Goal: Information Seeking & Learning: Learn about a topic

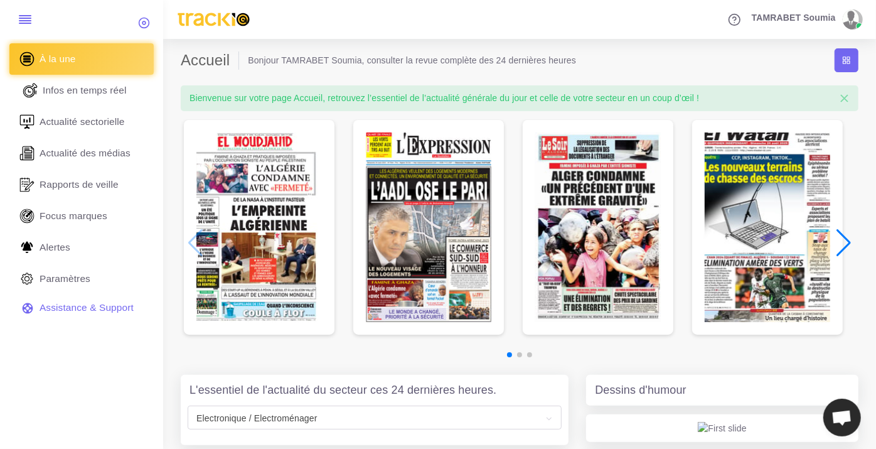
click at [110, 94] on span "Infos en temps réel" at bounding box center [85, 90] width 84 height 14
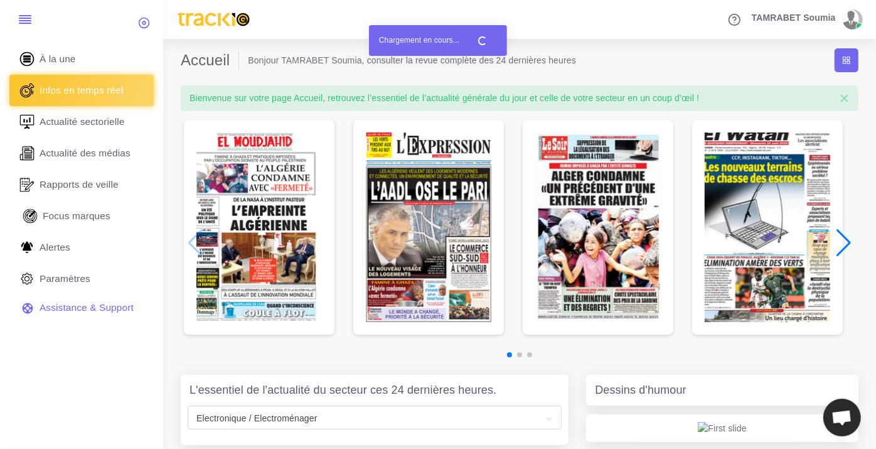
click at [102, 218] on span "Focus marques" at bounding box center [77, 216] width 68 height 14
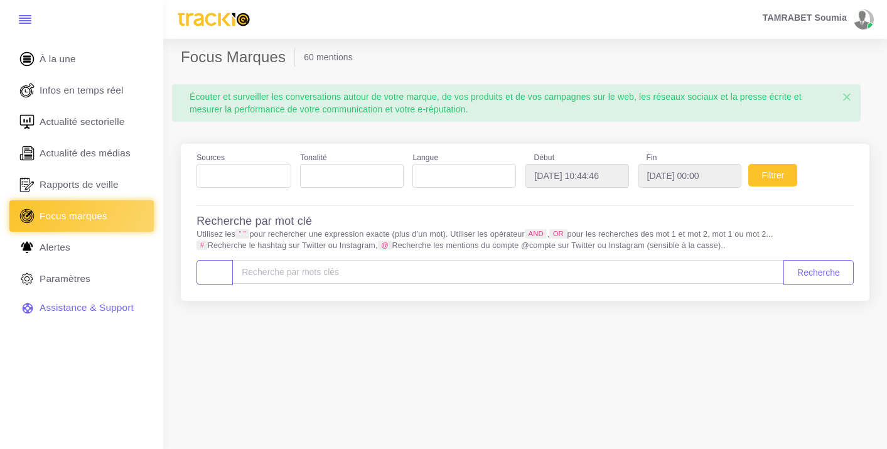
select select
type input "[DATE]"
type input "2025-08-26"
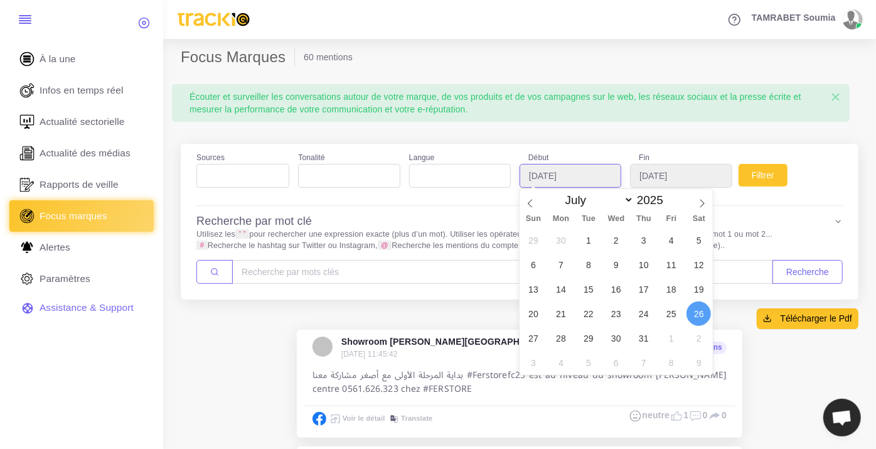
click at [557, 170] on input "2025-07-26" at bounding box center [571, 176] width 102 height 24
type input "2025-07-01"
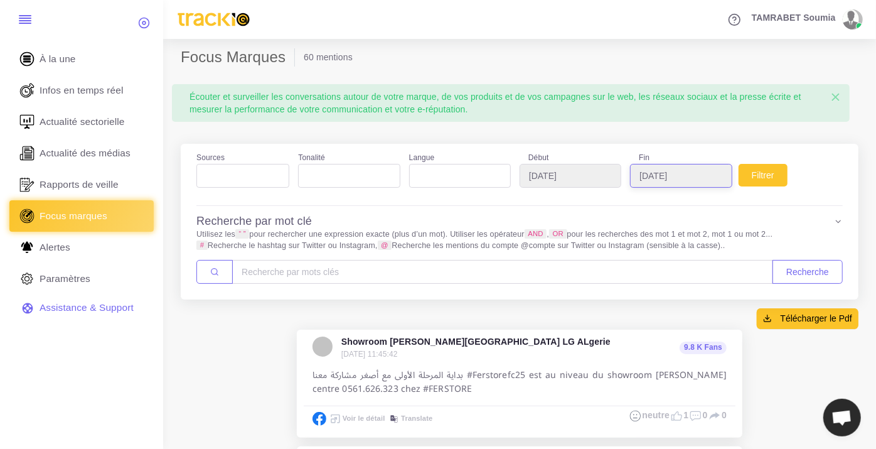
click at [689, 176] on input "2025-08-26" at bounding box center [681, 176] width 102 height 24
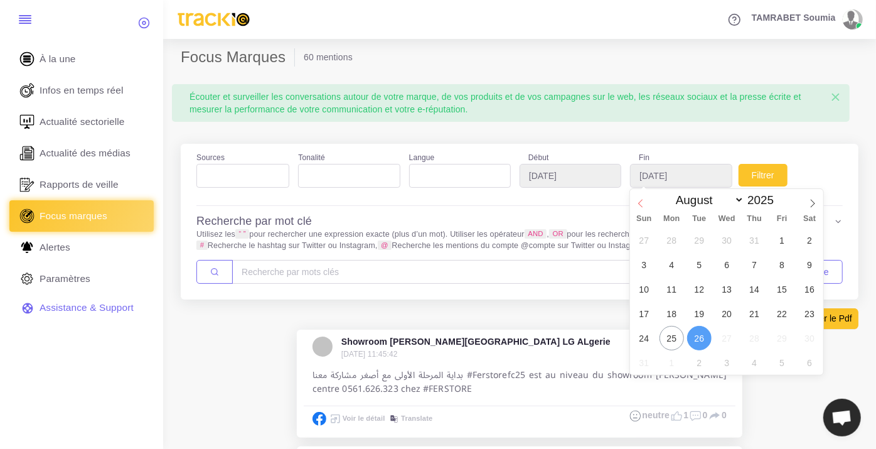
select select "6"
click at [645, 202] on icon at bounding box center [641, 203] width 9 height 9
type input "2025-06-30"
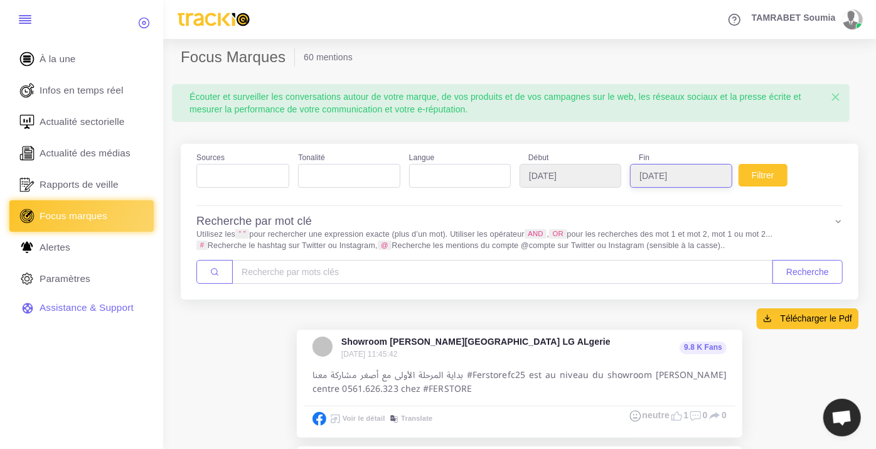
click at [694, 181] on input "2025-06-30" at bounding box center [681, 176] width 102 height 24
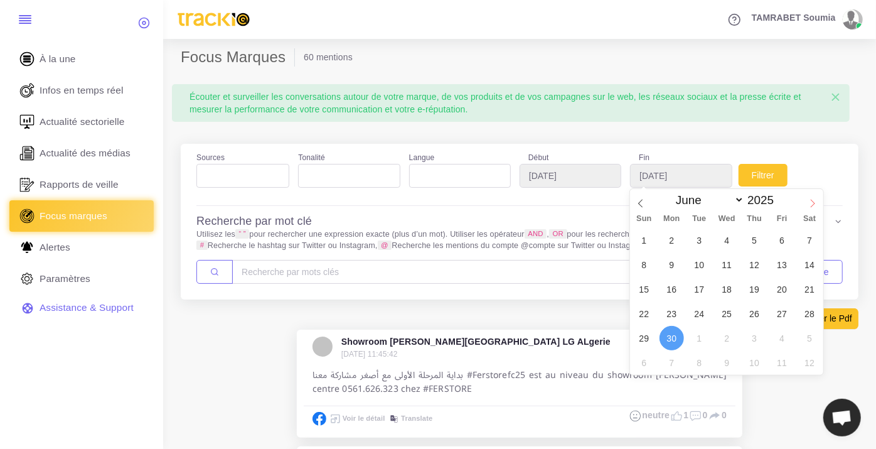
select select "6"
click at [805, 201] on span at bounding box center [812, 199] width 21 height 21
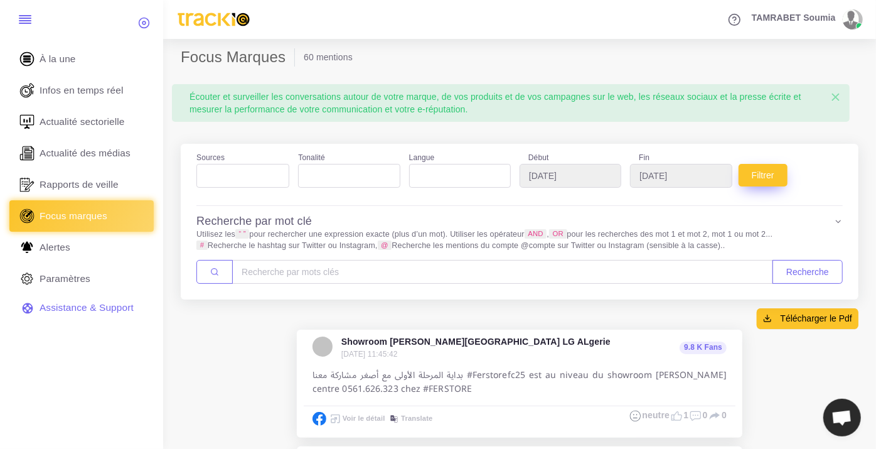
click at [756, 173] on button "Filtrer" at bounding box center [763, 175] width 49 height 23
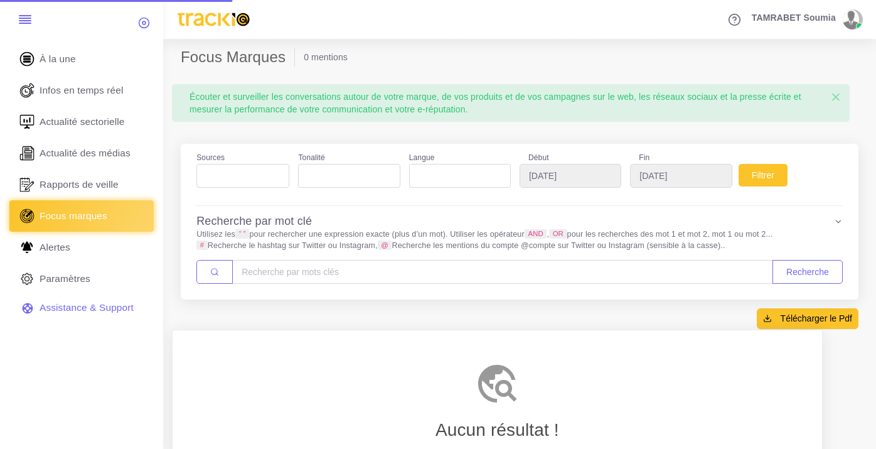
select select
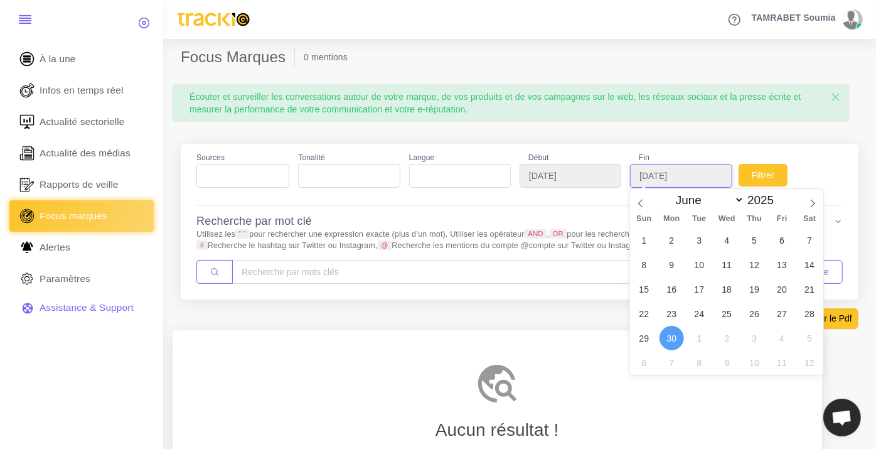
click at [686, 176] on input "2025-06-30" at bounding box center [681, 176] width 102 height 24
select select "6"
click at [809, 203] on icon at bounding box center [813, 203] width 9 height 9
type input "2025-07-31"
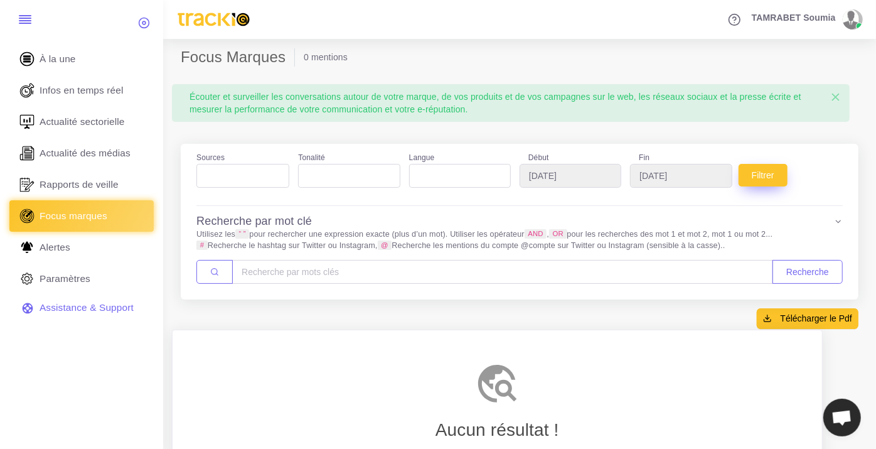
click at [758, 167] on button "Filtrer" at bounding box center [763, 175] width 49 height 23
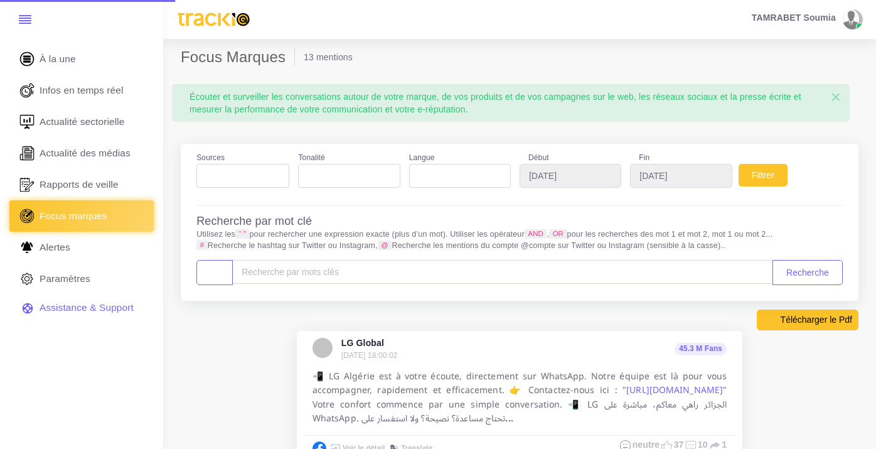
select select
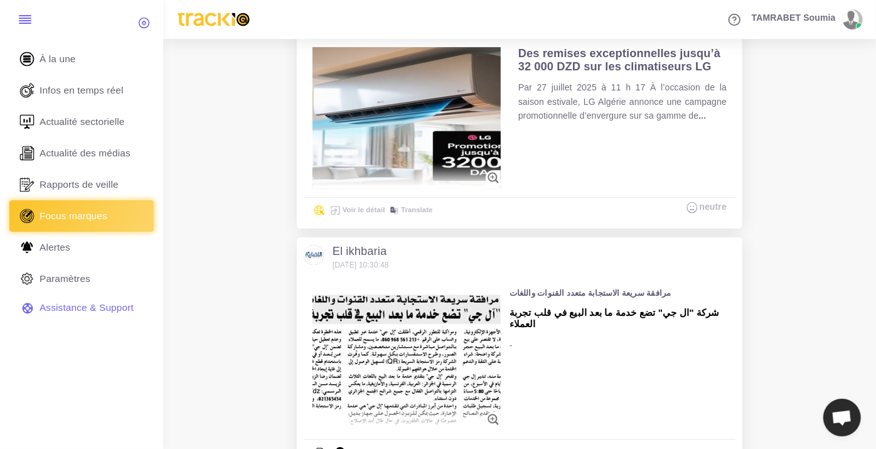
scroll to position [2680, 0]
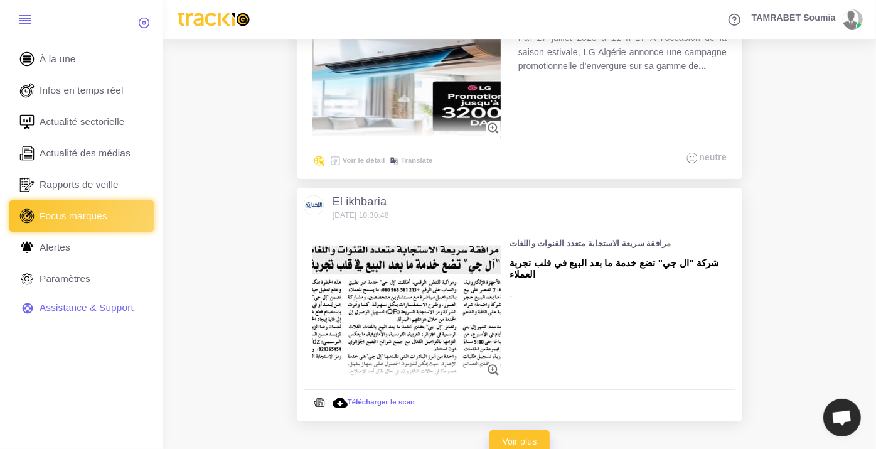
click at [524, 430] on link "Voir plus" at bounding box center [520, 441] width 61 height 23
click at [522, 430] on link "Voir plus" at bounding box center [520, 441] width 61 height 23
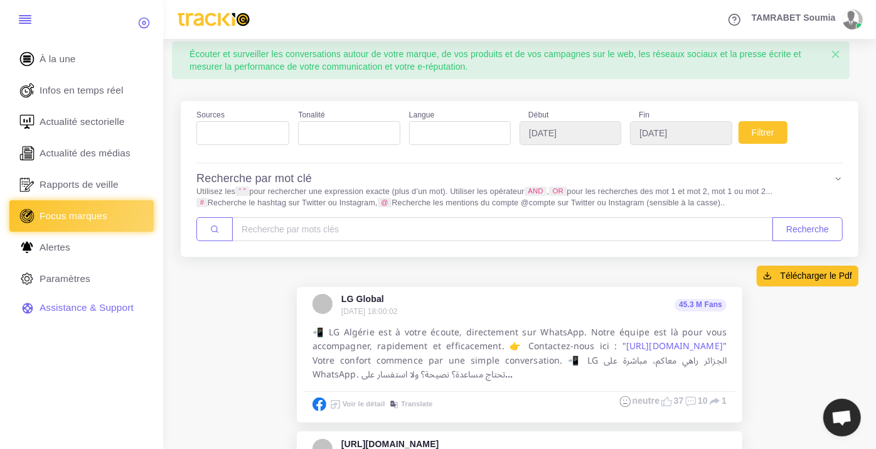
scroll to position [209, 0]
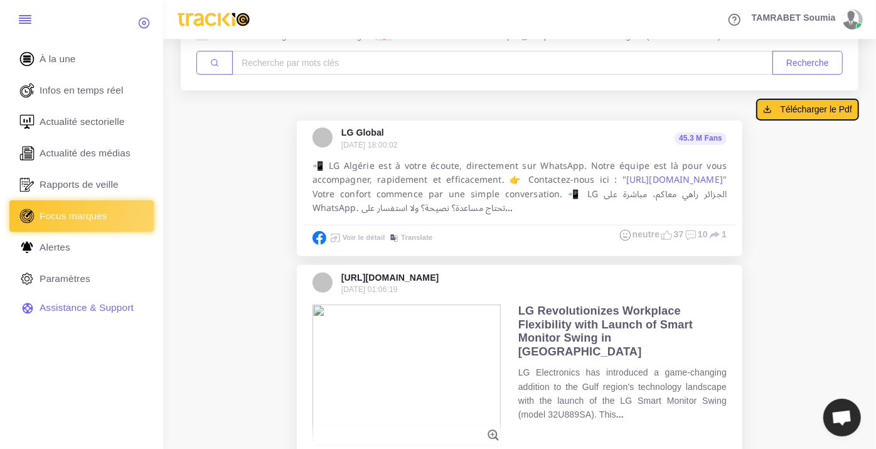
click at [805, 113] on span "Télécharger le Pdf" at bounding box center [817, 109] width 72 height 13
